Goal: Information Seeking & Learning: Check status

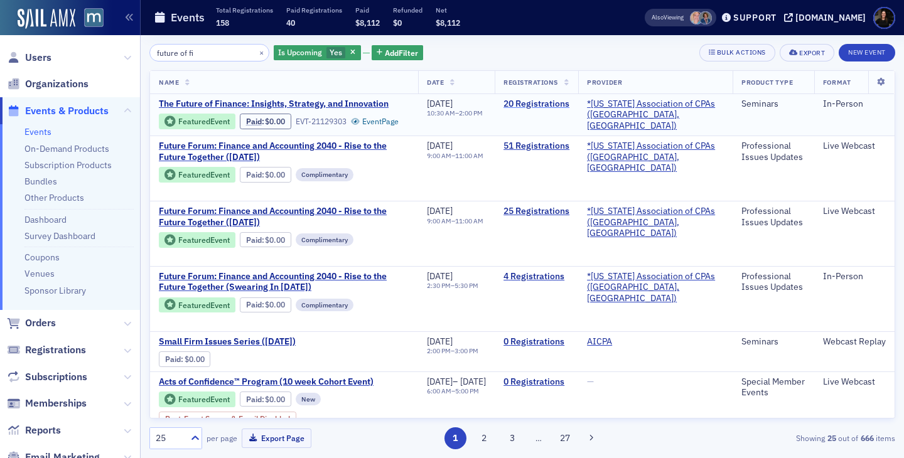
type input "future of fi"
click at [568, 103] on link "20 Registrations" at bounding box center [536, 104] width 66 height 11
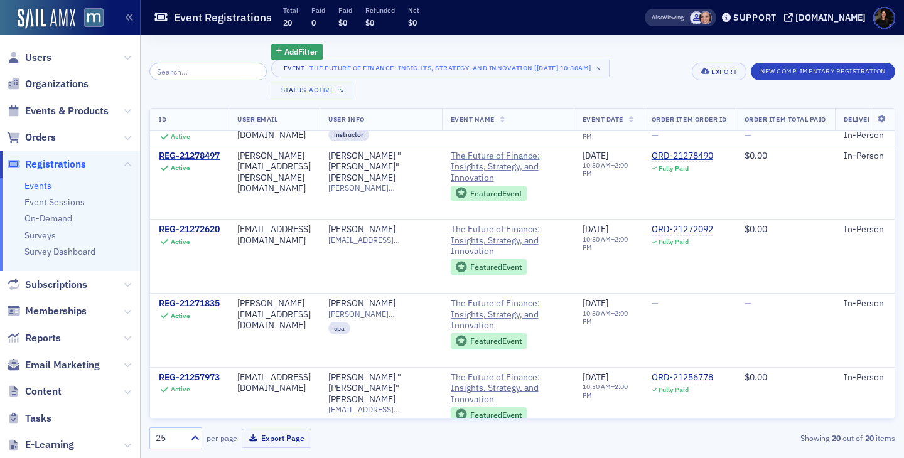
scroll to position [1214, 0]
